Goal: Transaction & Acquisition: Purchase product/service

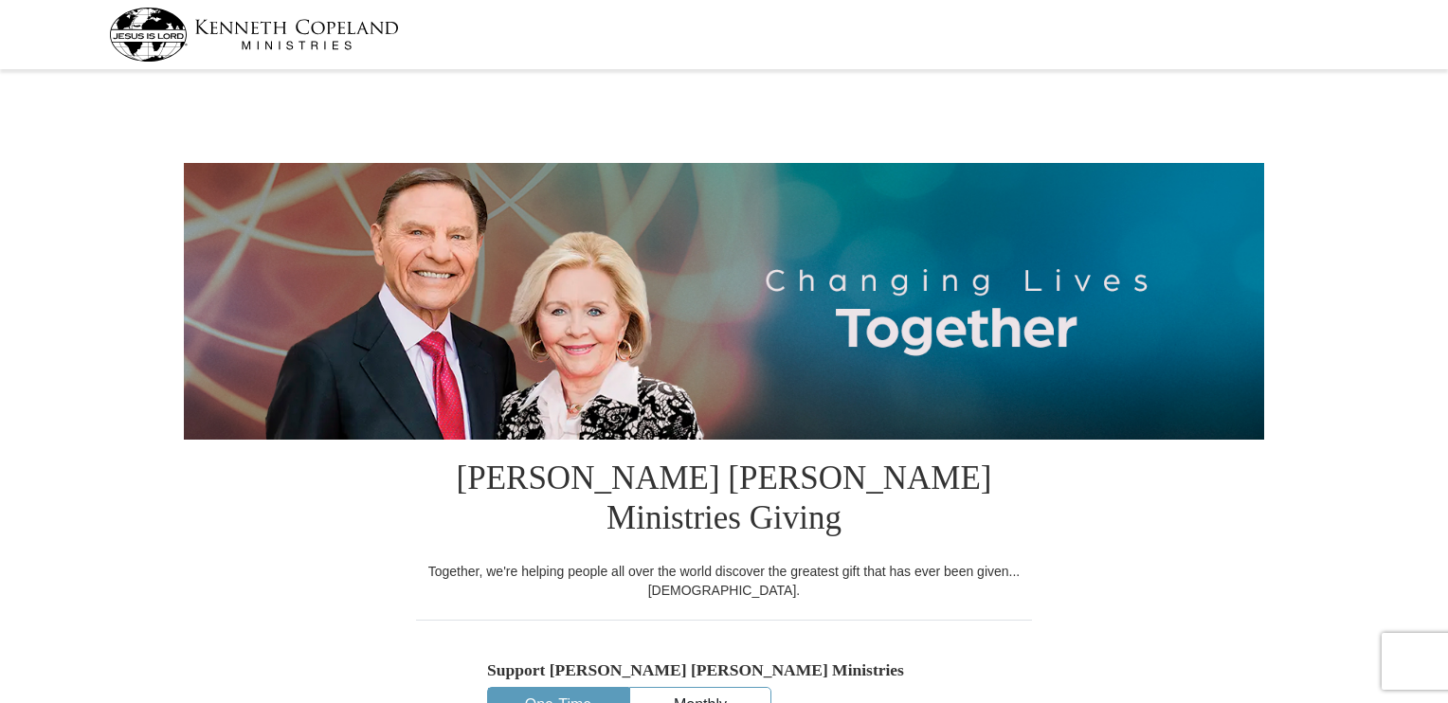
select select "AL"
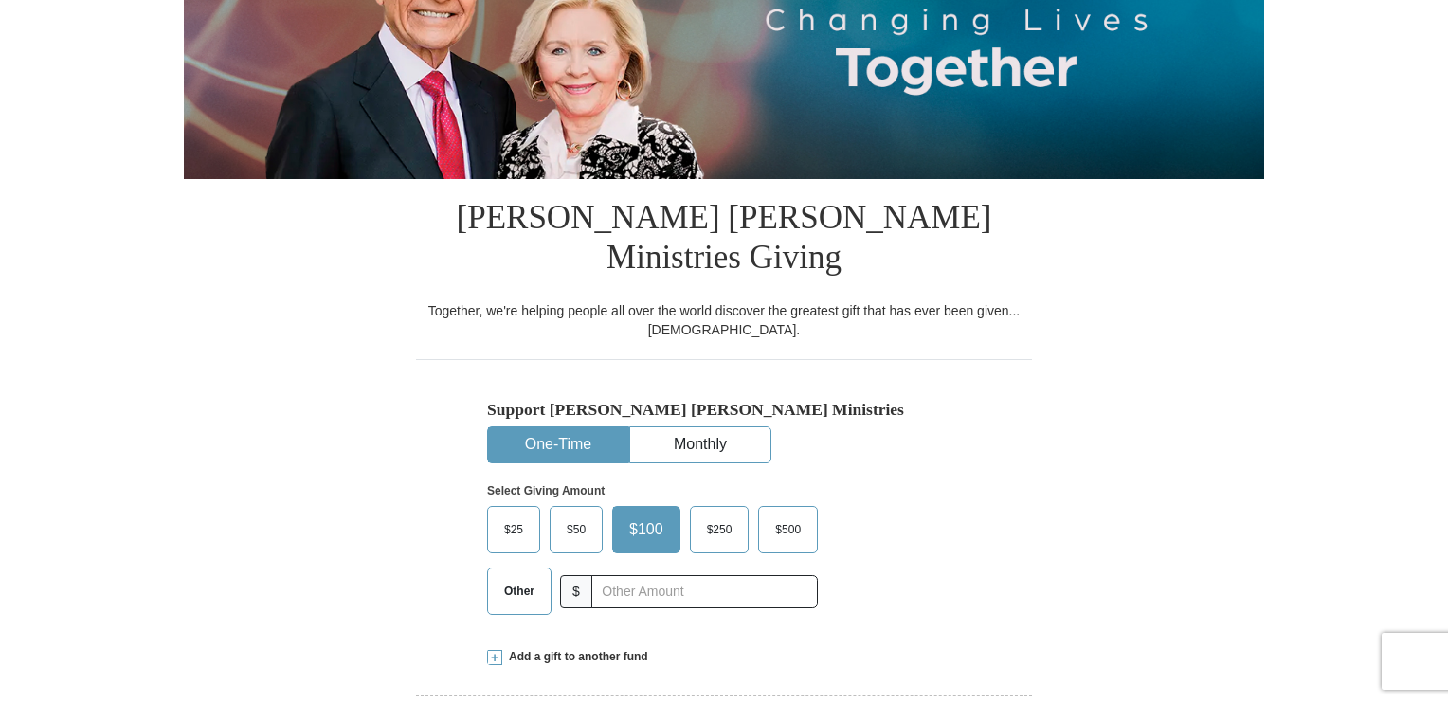
scroll to position [379, 0]
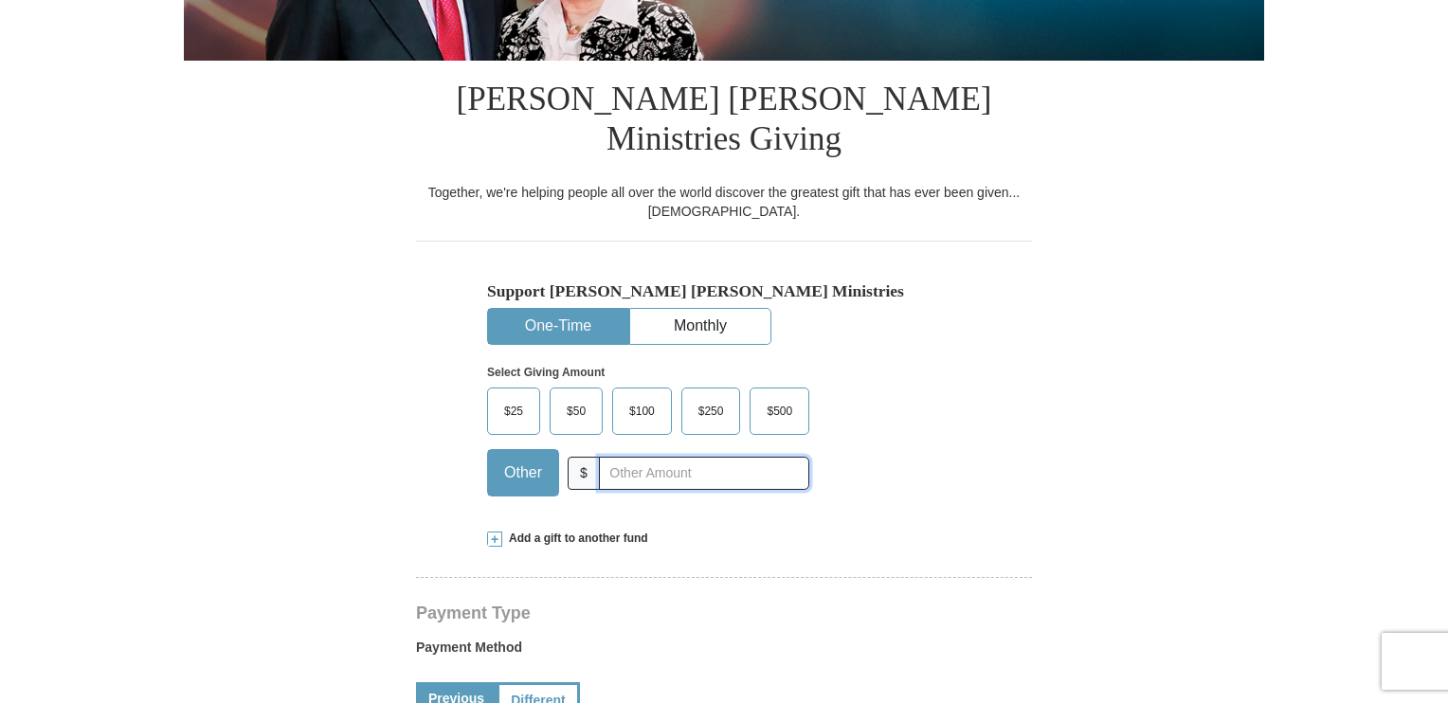
click at [683, 457] on input "text" at bounding box center [704, 473] width 210 height 33
type input "200.00"
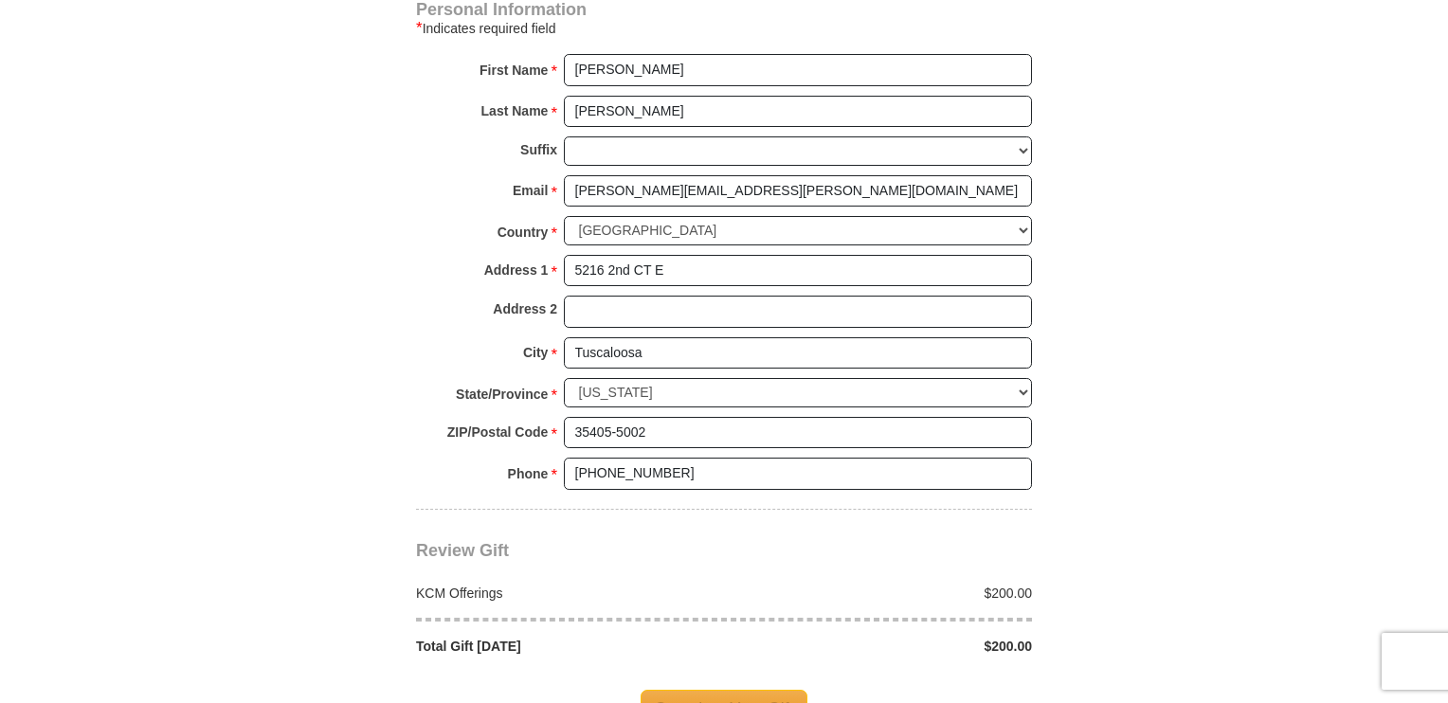
scroll to position [1326, 0]
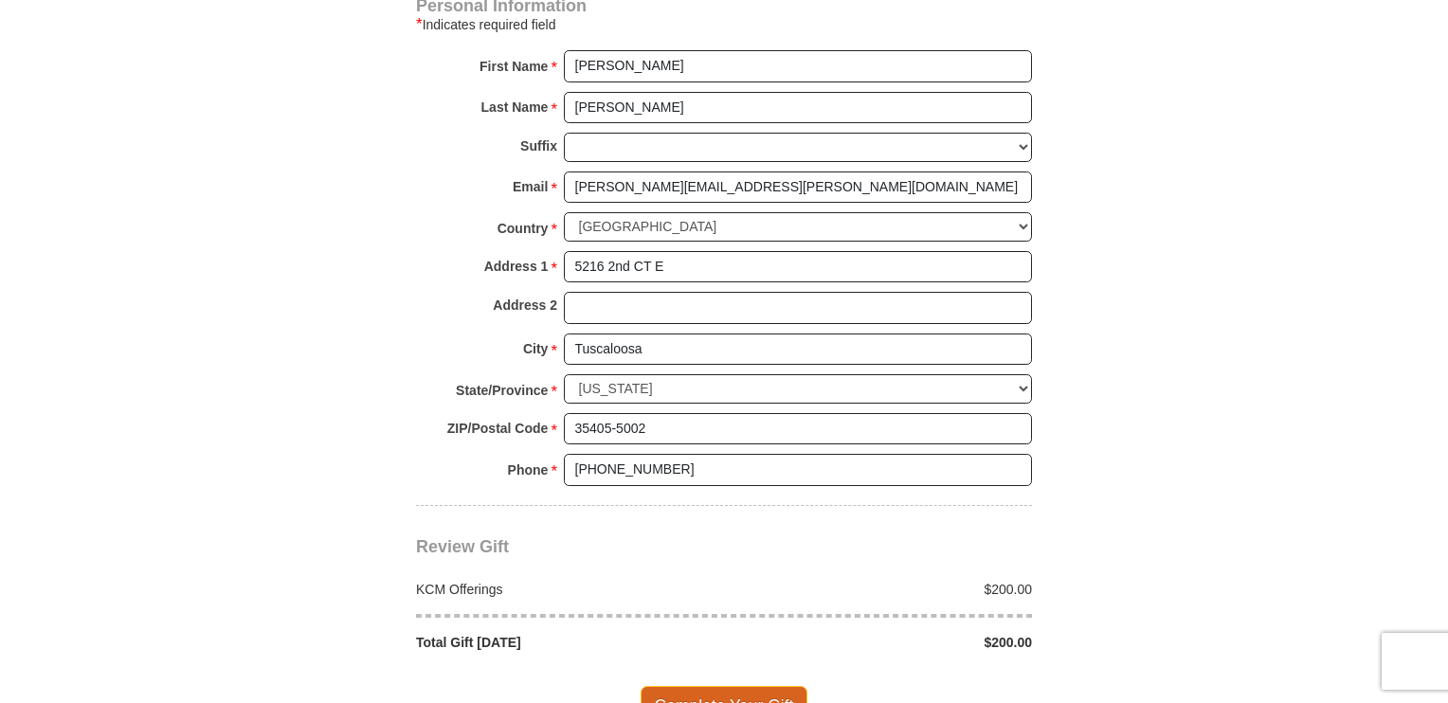
click at [689, 686] on span "Complete Your Gift" at bounding box center [724, 706] width 168 height 40
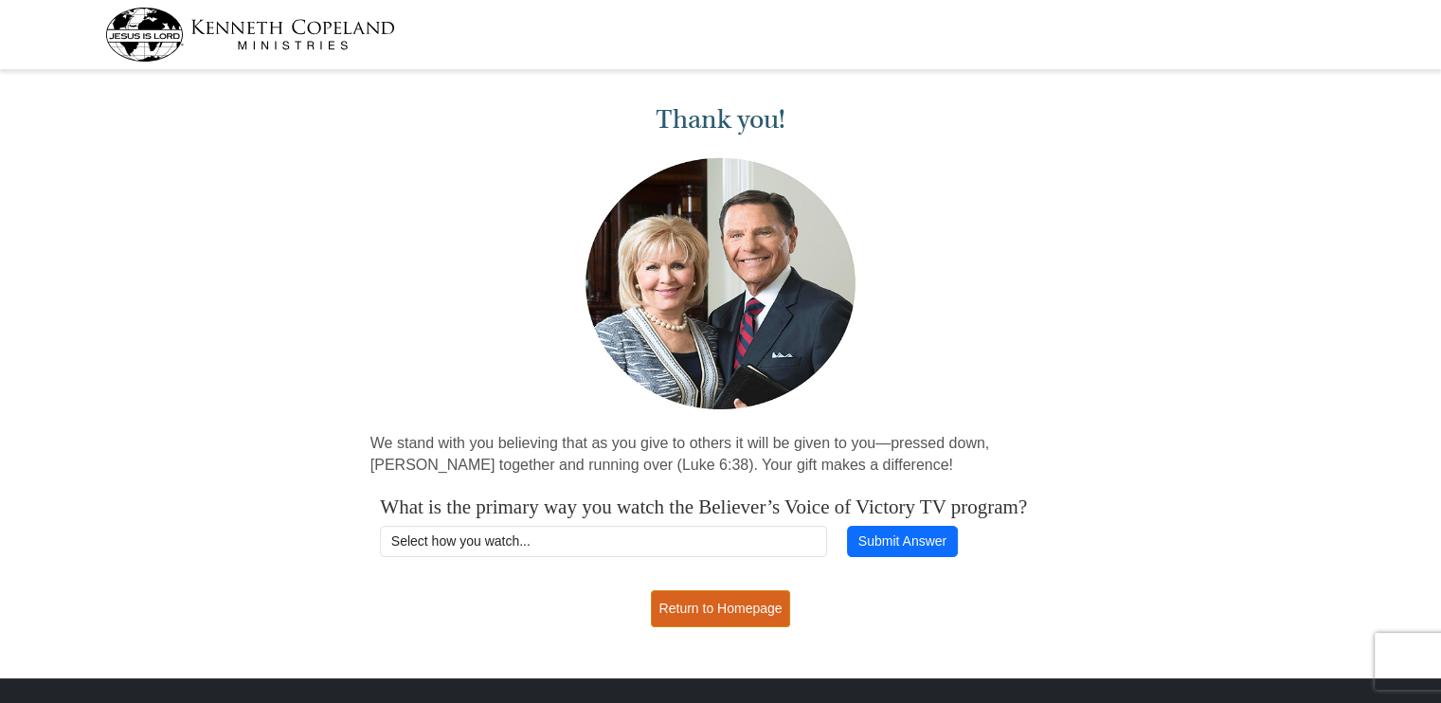
click at [712, 627] on link "Return to Homepage" at bounding box center [721, 608] width 140 height 37
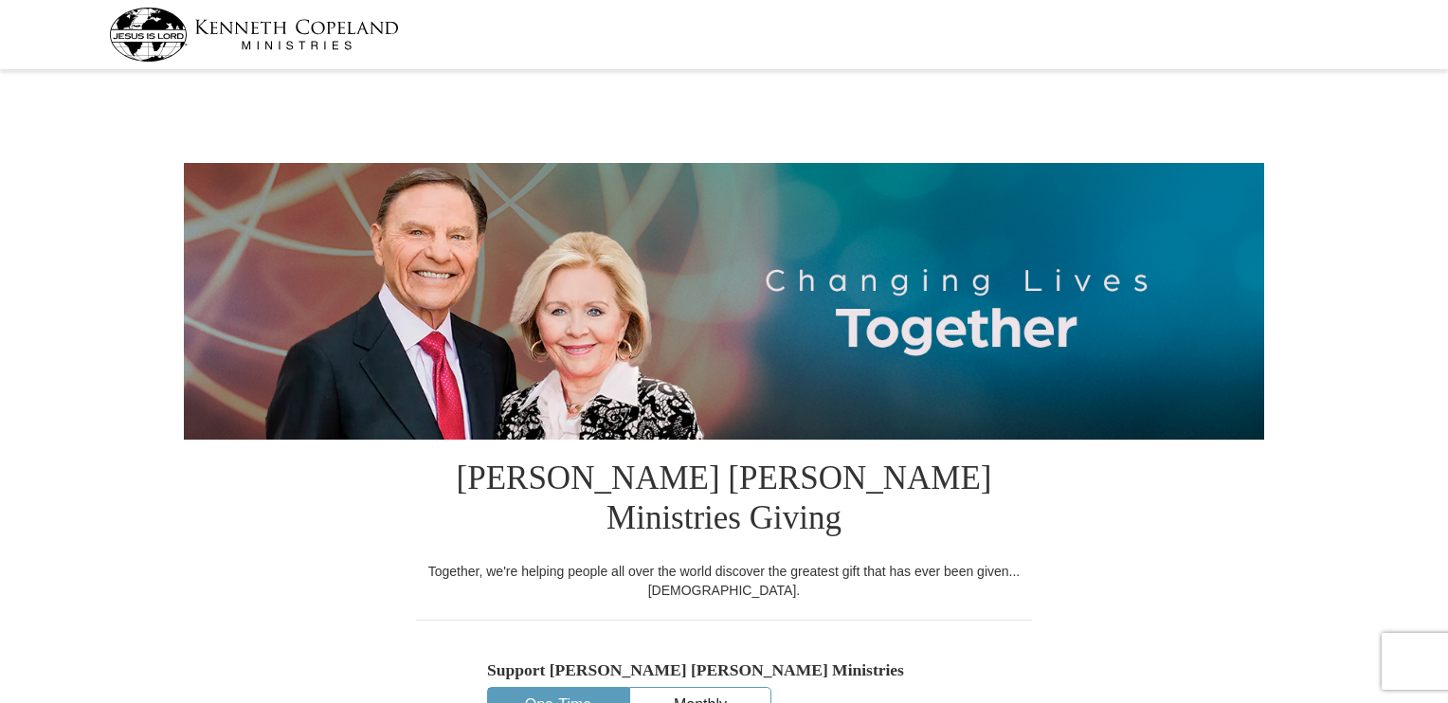
select select "AL"
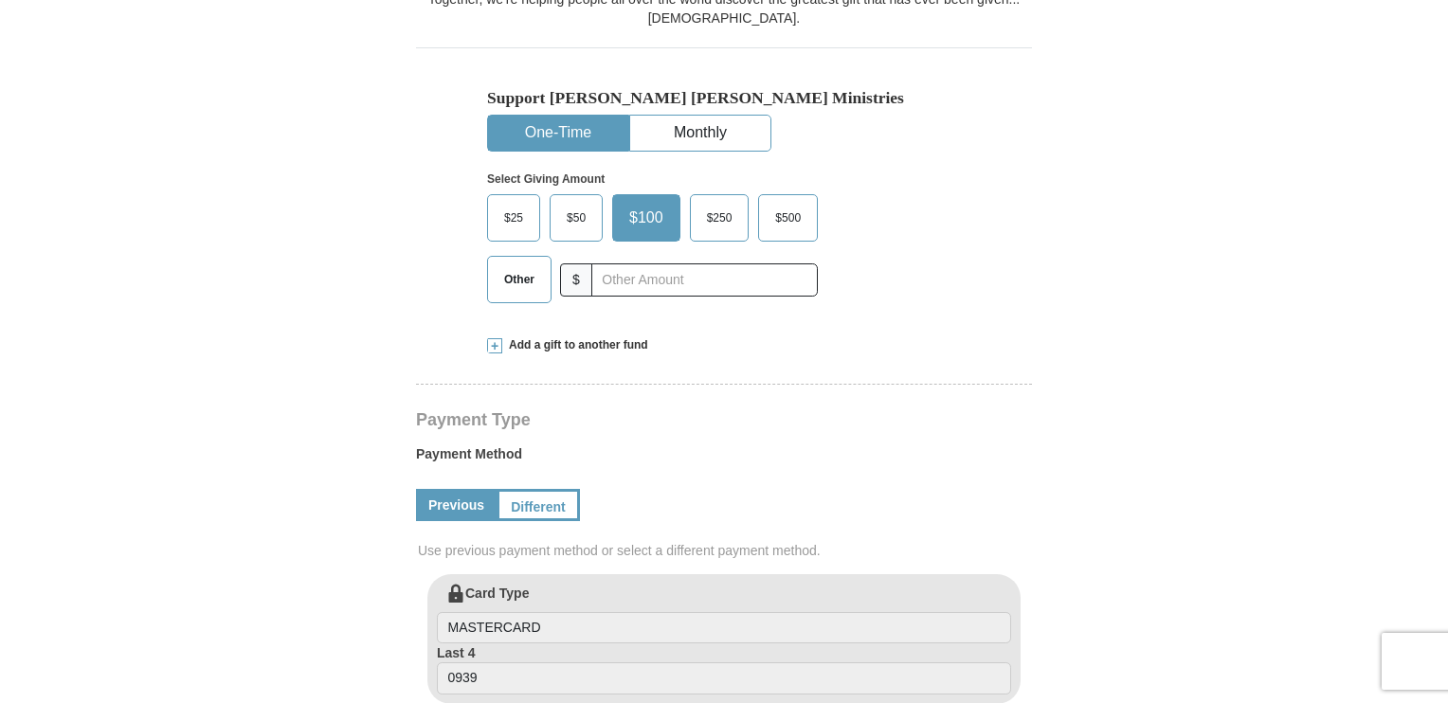
scroll to position [568, 0]
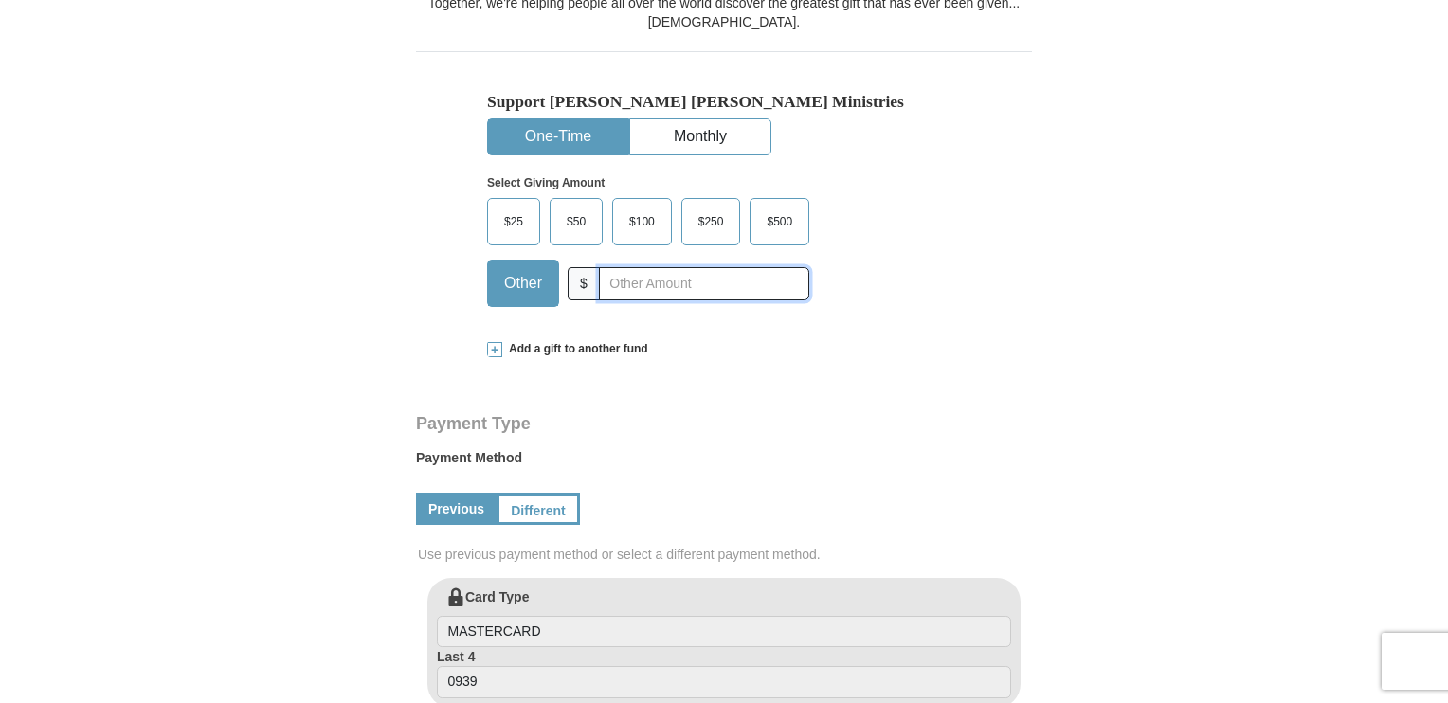
click at [692, 267] on input "text" at bounding box center [704, 283] width 210 height 33
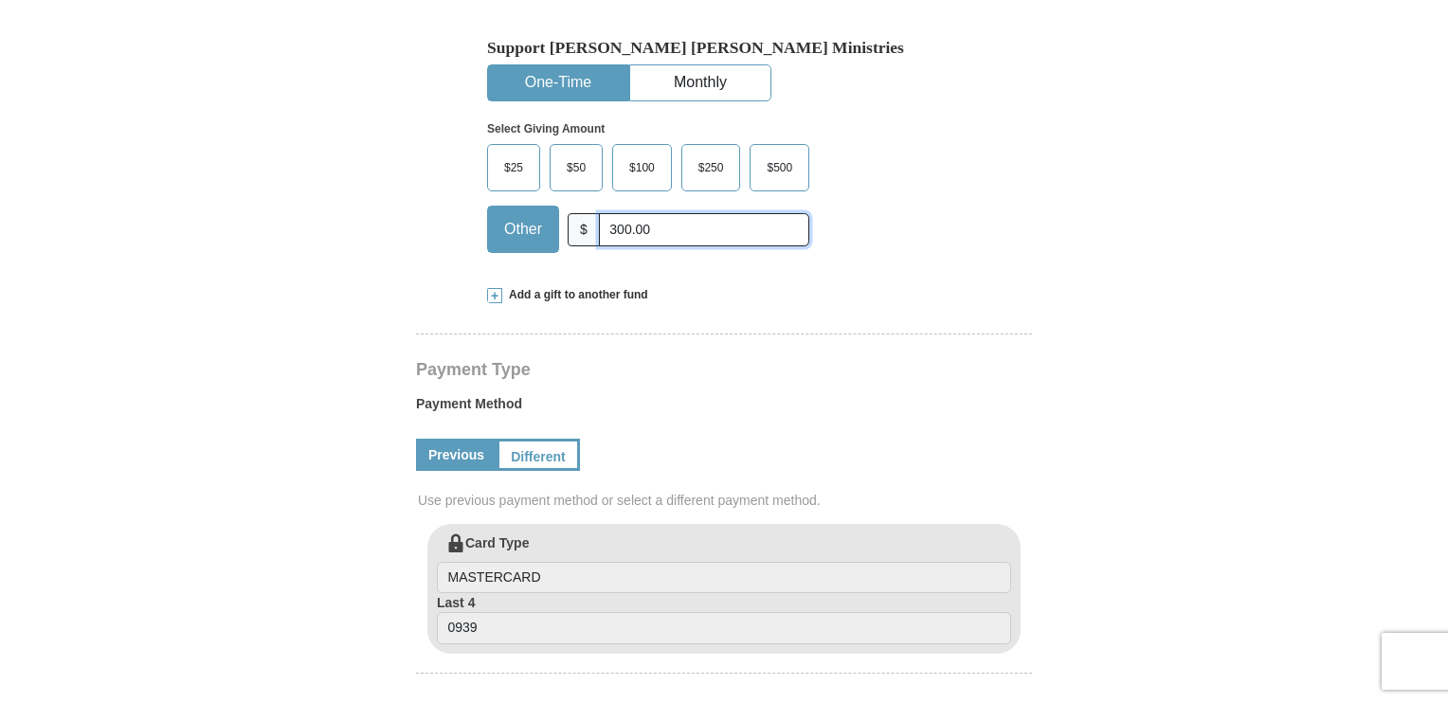
scroll to position [947, 0]
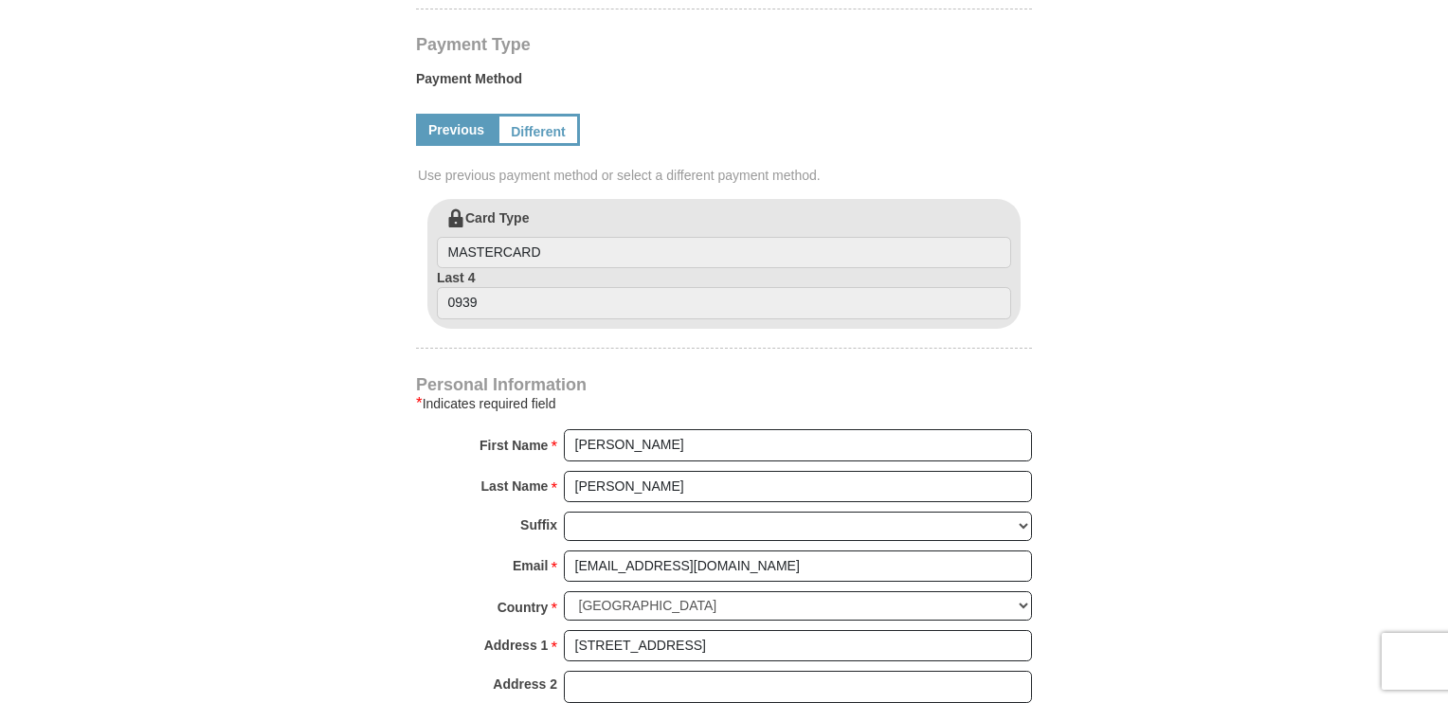
type input "300.00"
click at [584, 237] on input "MASTERCARD" at bounding box center [724, 253] width 574 height 32
click at [580, 237] on input "MASTERCARD" at bounding box center [724, 253] width 574 height 32
click at [569, 287] on input "0939" at bounding box center [724, 303] width 574 height 32
click at [558, 287] on input "0939" at bounding box center [724, 303] width 574 height 32
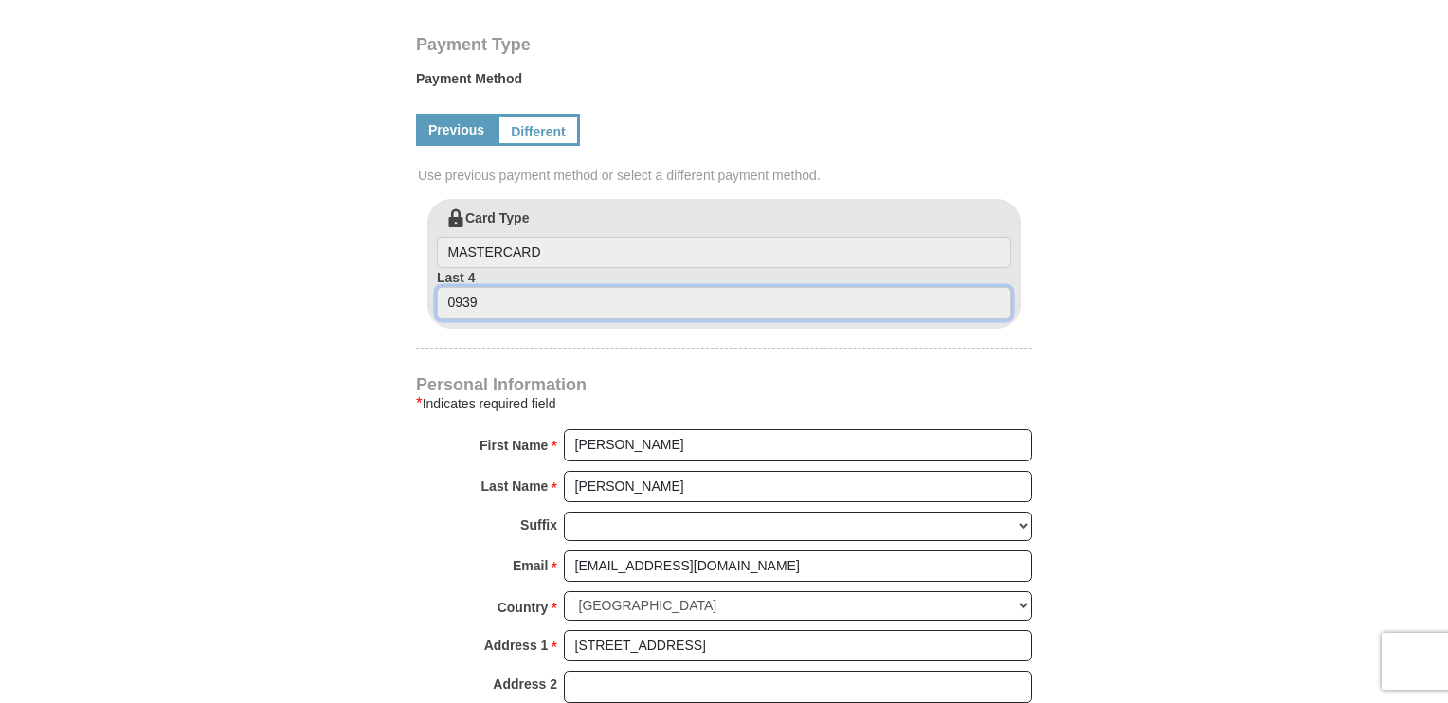
click at [558, 287] on input "0939" at bounding box center [724, 303] width 574 height 32
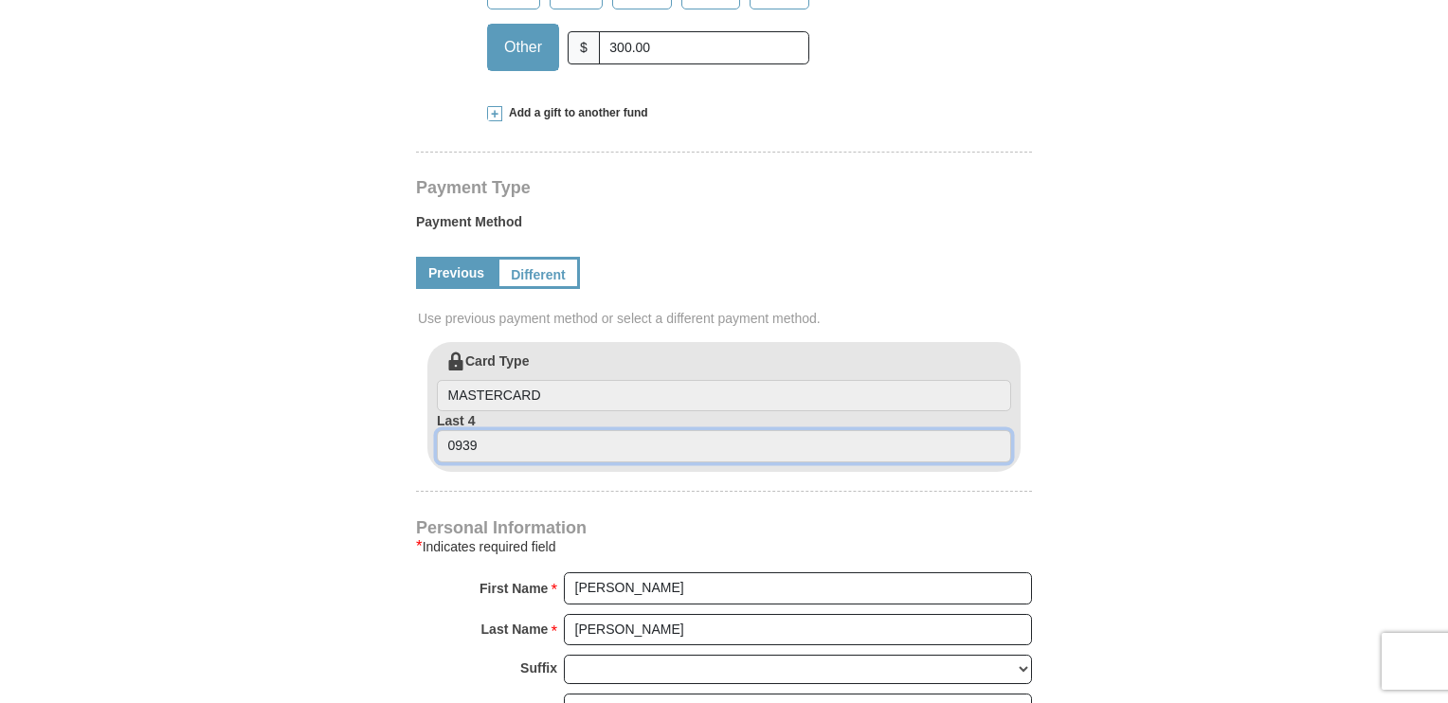
scroll to position [758, 0]
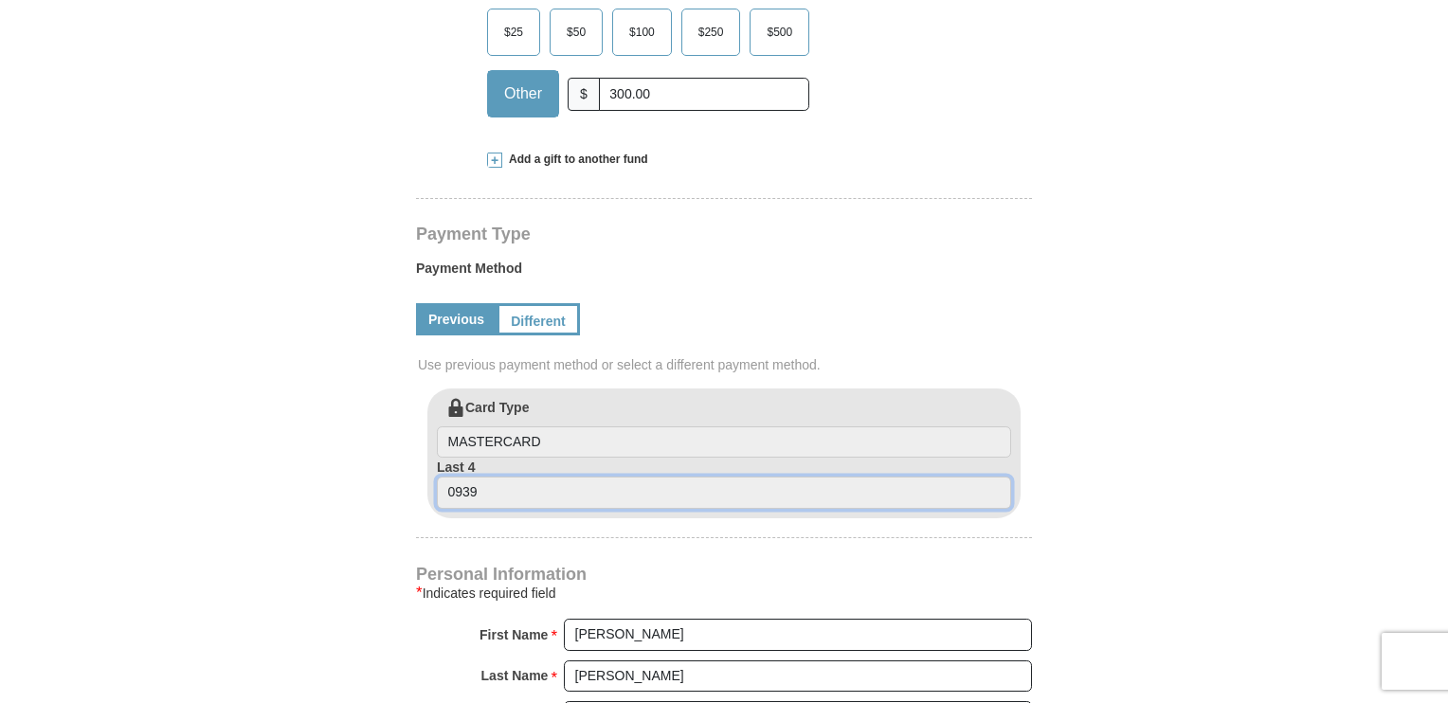
click at [517, 477] on input "0939" at bounding box center [724, 493] width 574 height 32
click at [523, 303] on link "Different" at bounding box center [536, 319] width 80 height 32
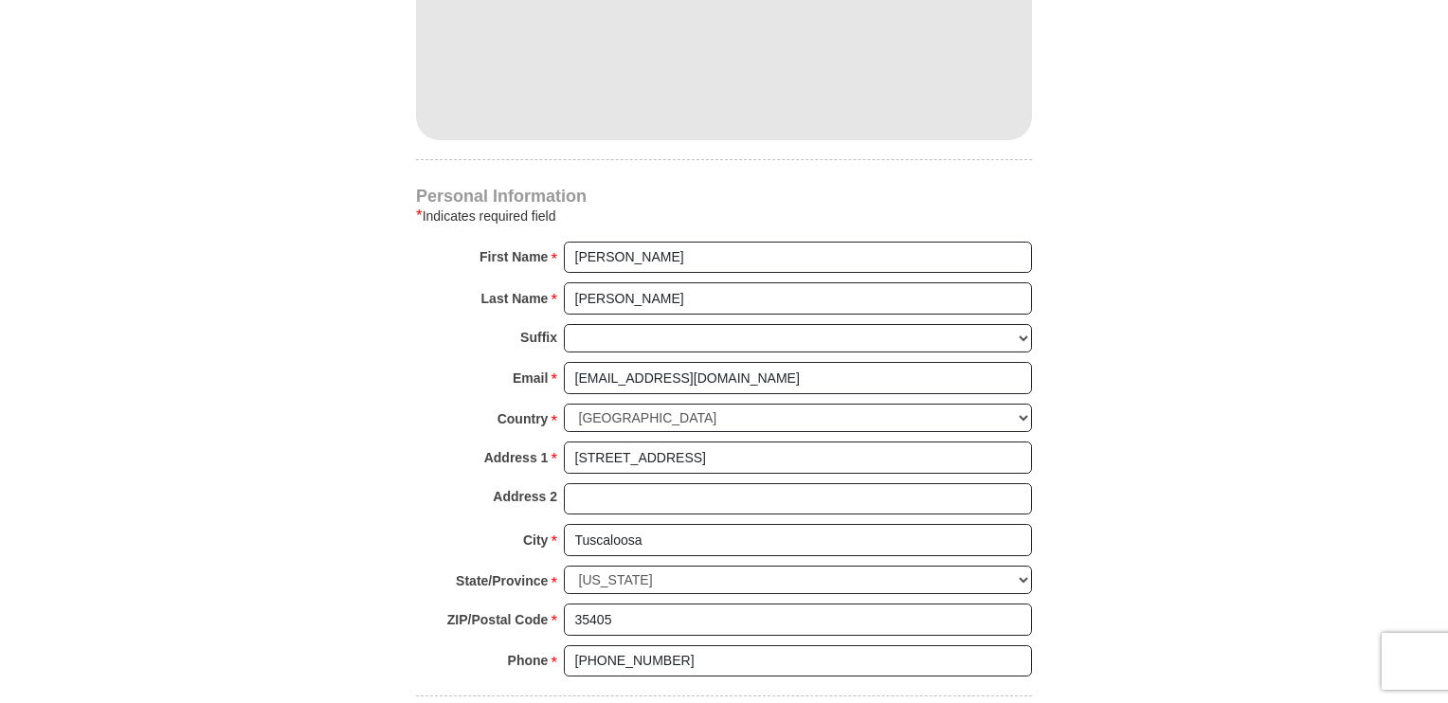
scroll to position [1800, 0]
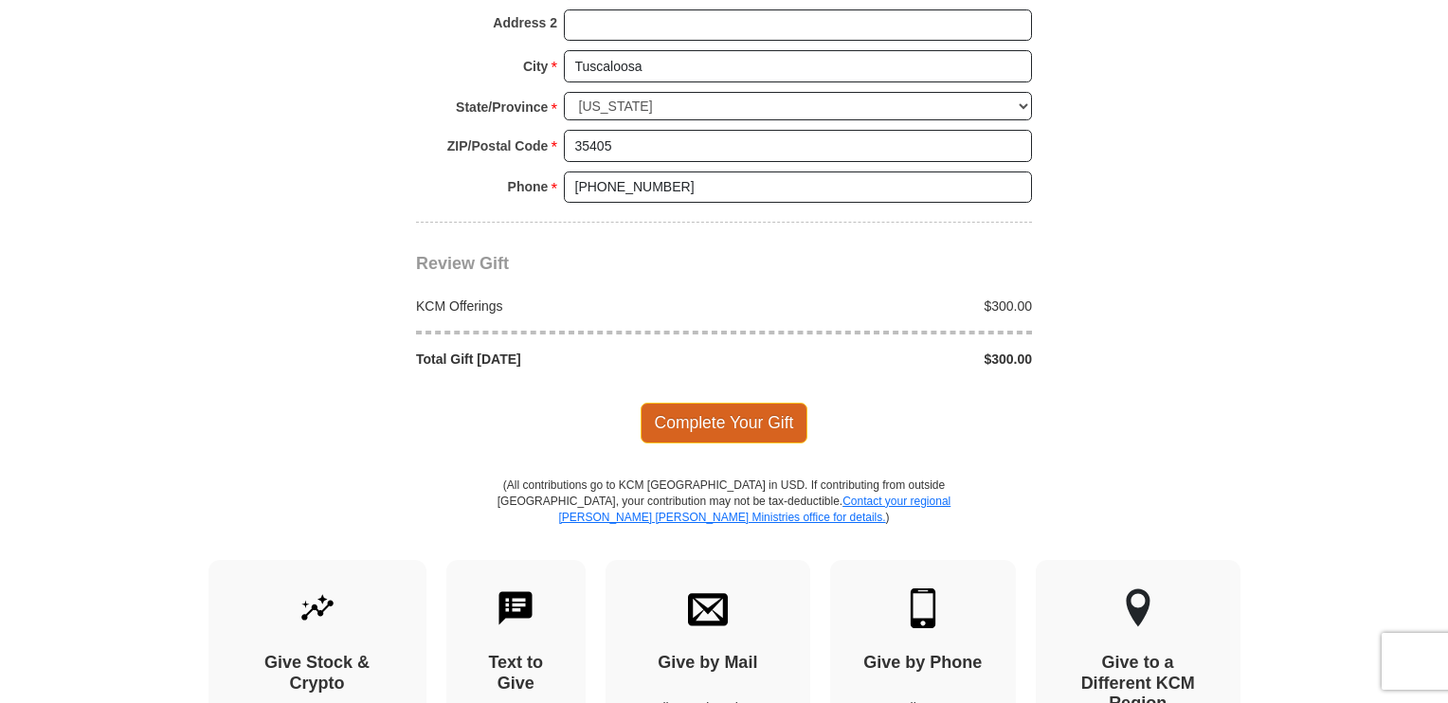
click at [744, 403] on span "Complete Your Gift" at bounding box center [724, 423] width 168 height 40
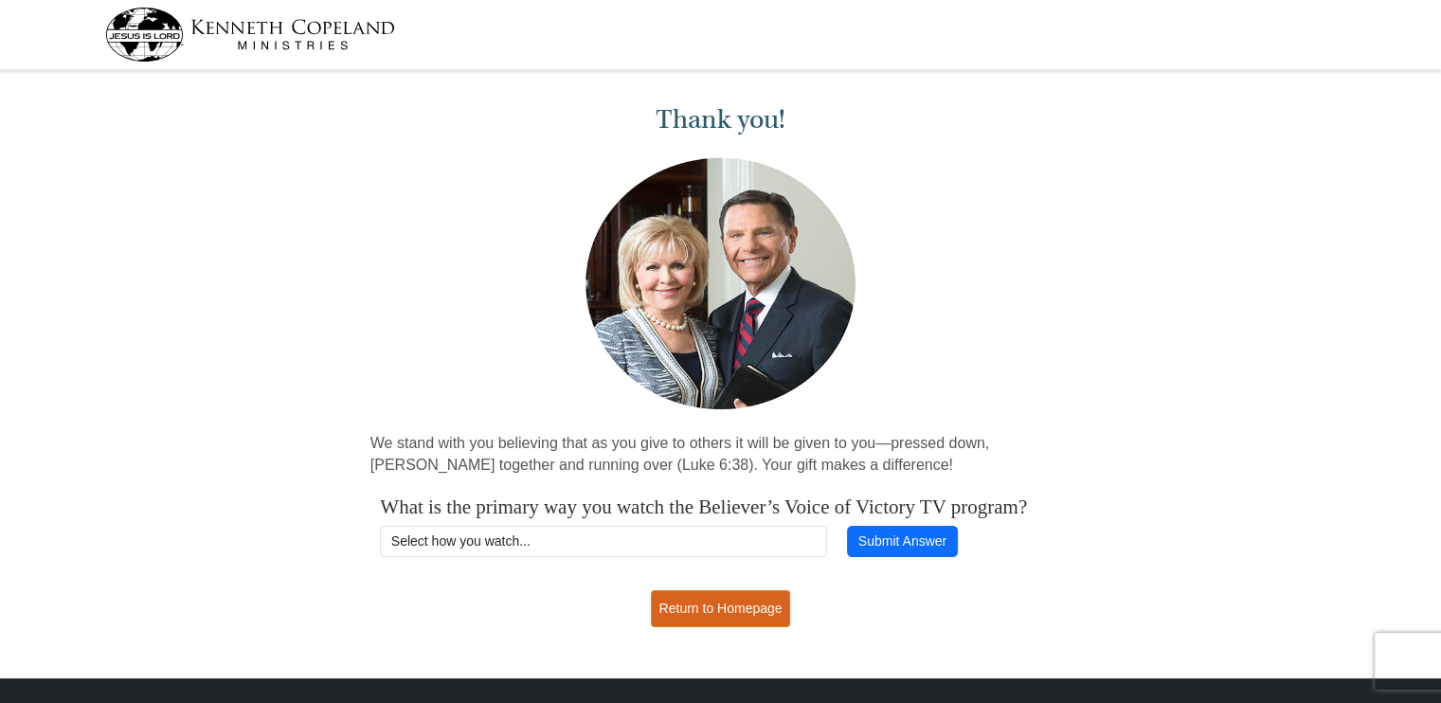
click at [703, 627] on link "Return to Homepage" at bounding box center [721, 608] width 140 height 37
